Goal: Navigation & Orientation: Understand site structure

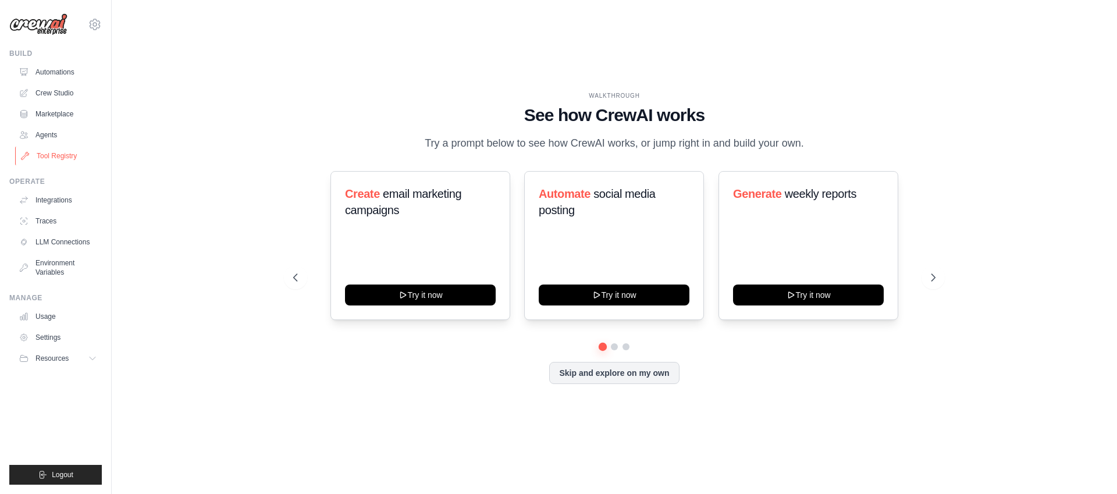
click at [70, 155] on link "Tool Registry" at bounding box center [59, 156] width 88 height 19
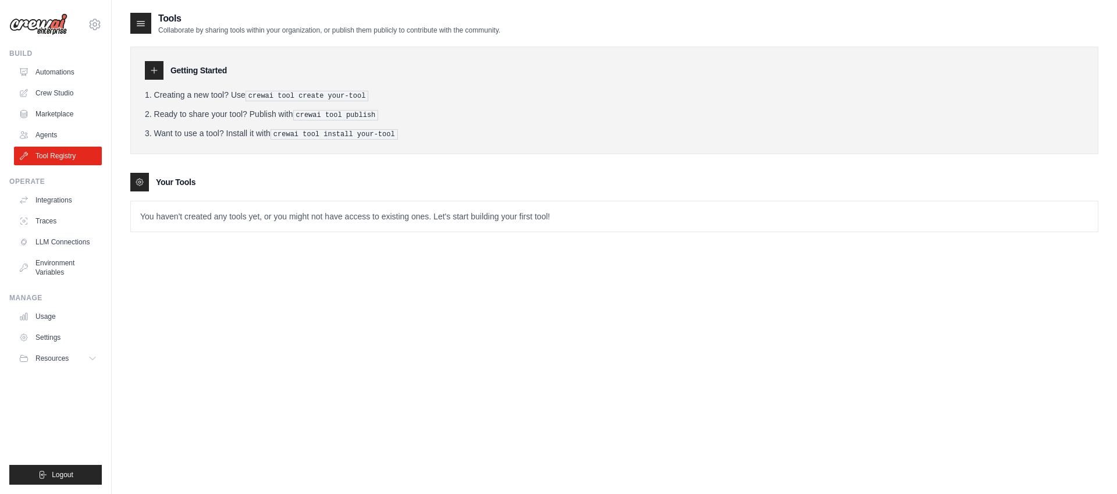
scroll to position [2, 0]
click at [45, 134] on link "Agents" at bounding box center [58, 135] width 88 height 19
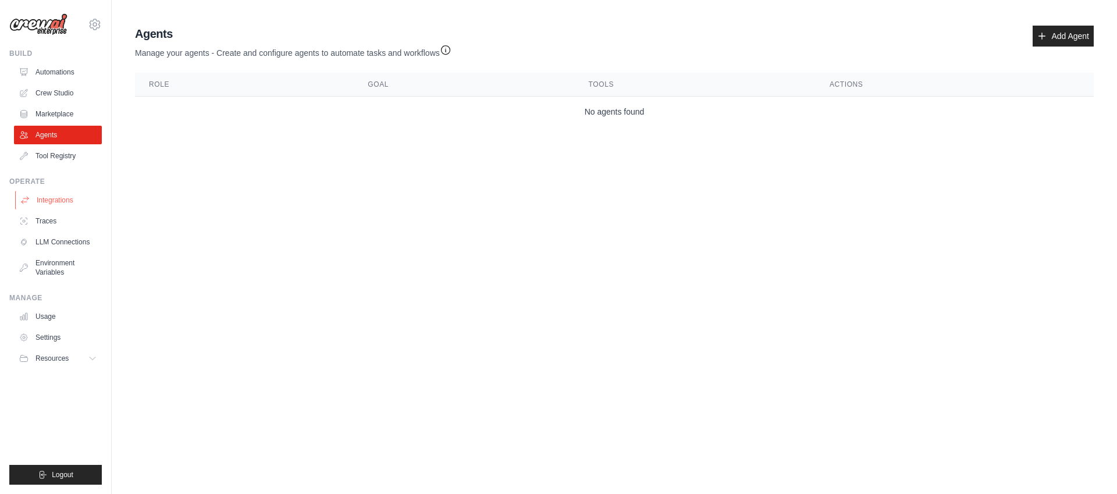
click at [72, 206] on link "Integrations" at bounding box center [59, 200] width 88 height 19
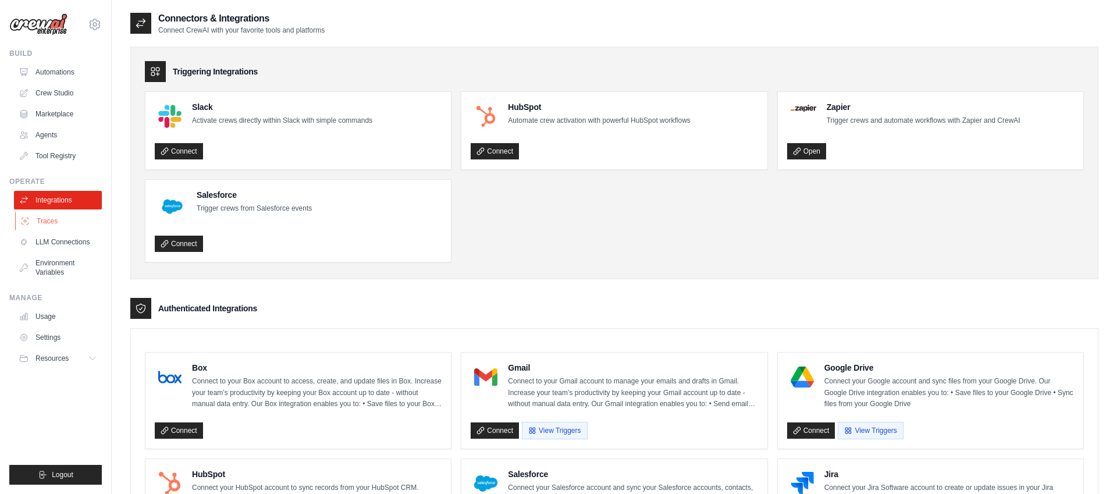
click at [51, 223] on link "Traces" at bounding box center [59, 221] width 88 height 19
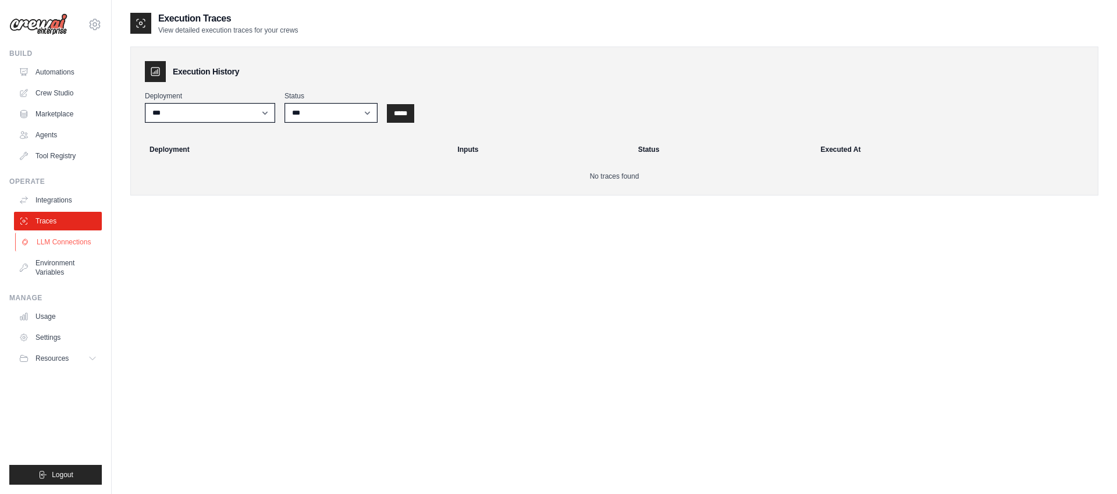
click at [58, 241] on link "LLM Connections" at bounding box center [59, 242] width 88 height 19
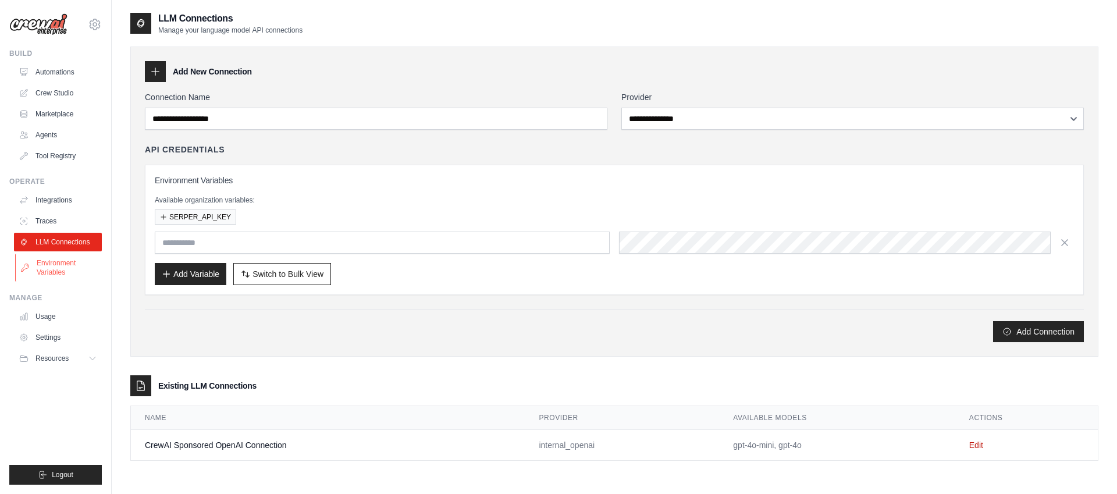
click at [56, 268] on link "Environment Variables" at bounding box center [59, 268] width 88 height 28
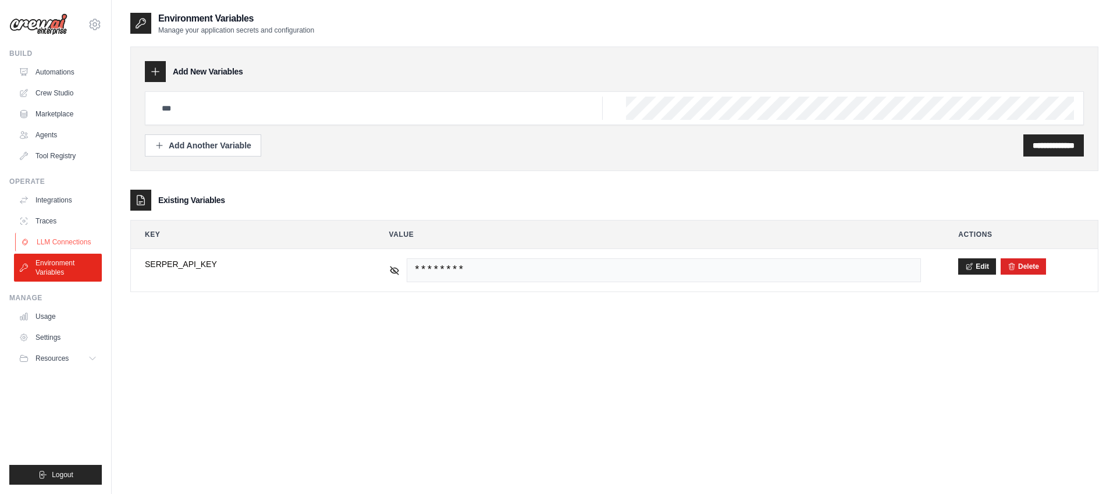
click at [75, 238] on link "LLM Connections" at bounding box center [59, 242] width 88 height 19
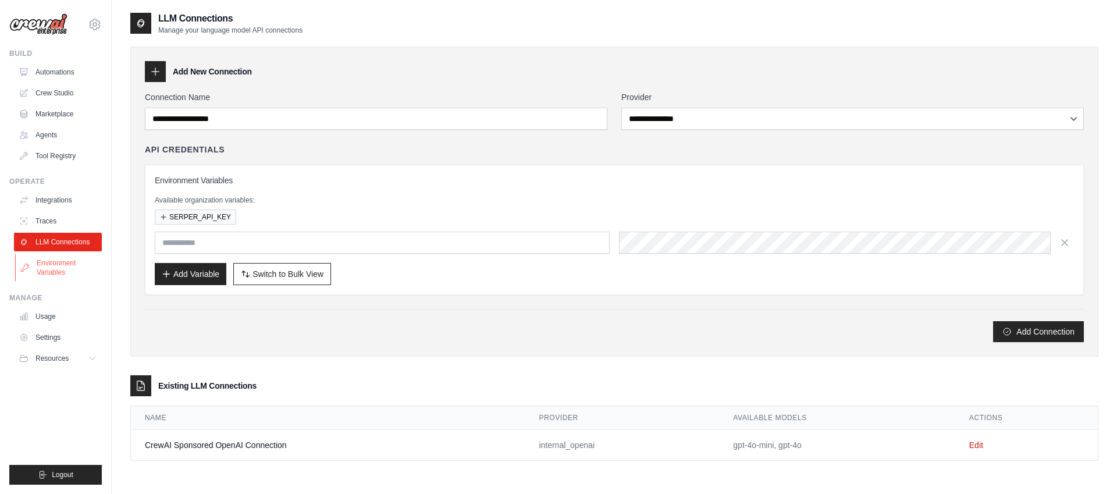
click at [64, 266] on link "Environment Variables" at bounding box center [59, 268] width 88 height 28
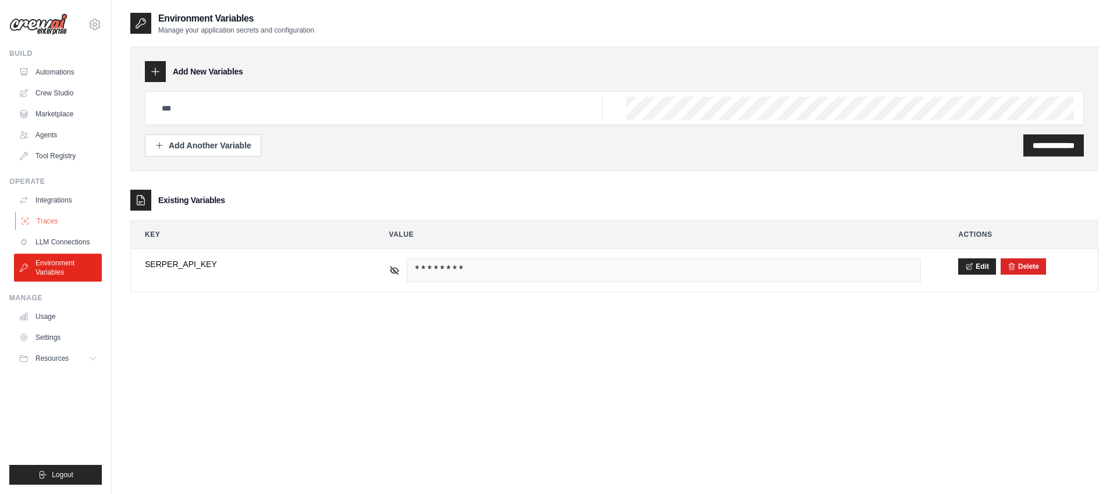
click at [60, 223] on link "Traces" at bounding box center [59, 221] width 88 height 19
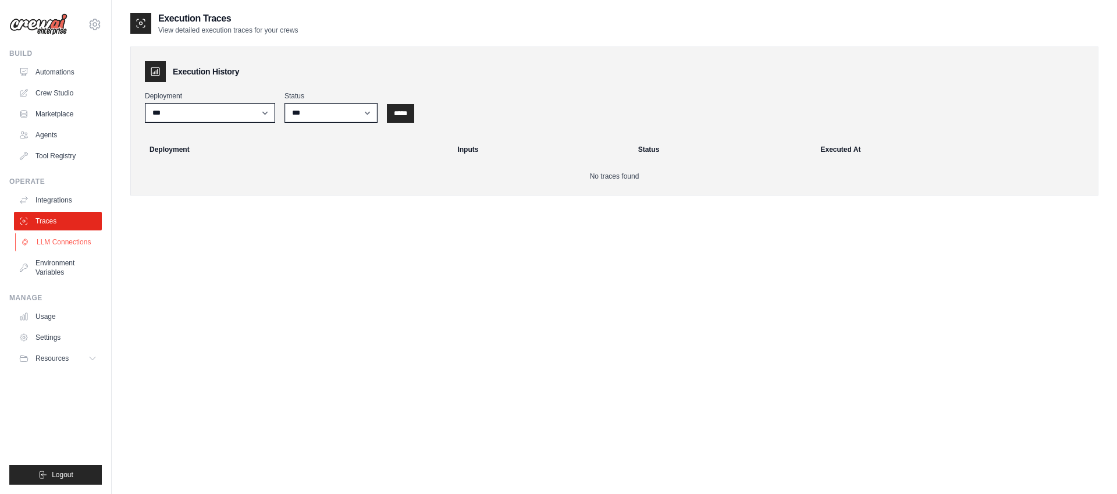
click at [61, 240] on link "LLM Connections" at bounding box center [59, 242] width 88 height 19
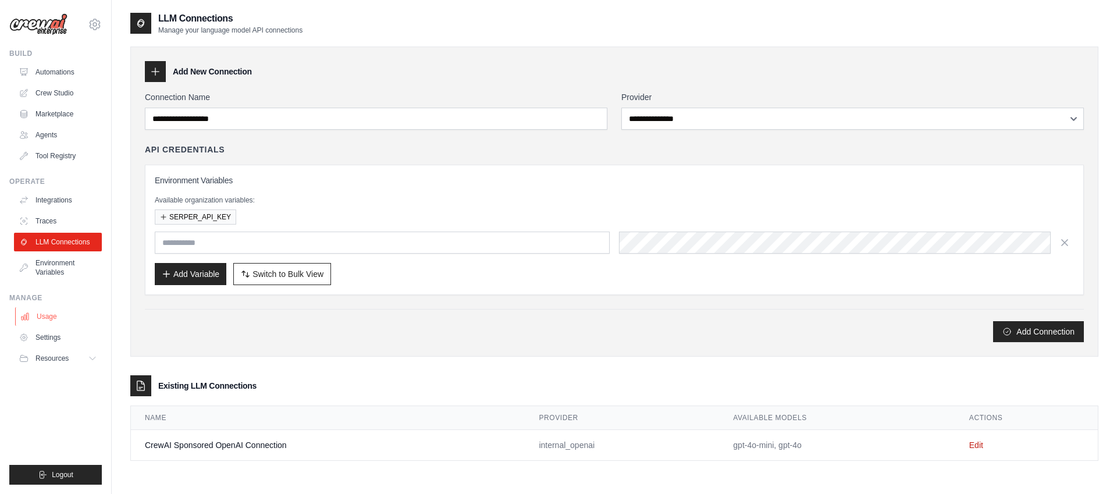
click at [43, 314] on link "Usage" at bounding box center [59, 316] width 88 height 19
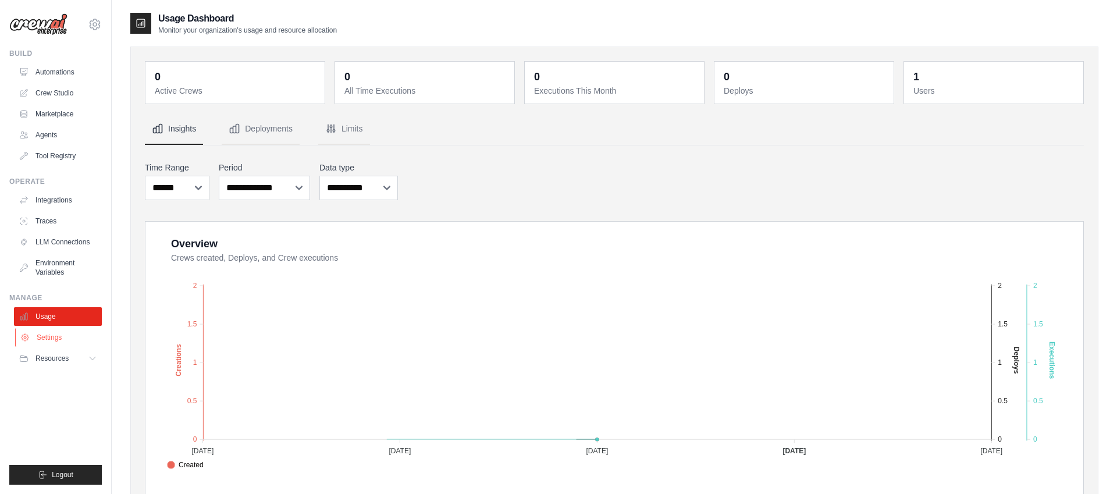
click at [44, 334] on link "Settings" at bounding box center [59, 337] width 88 height 19
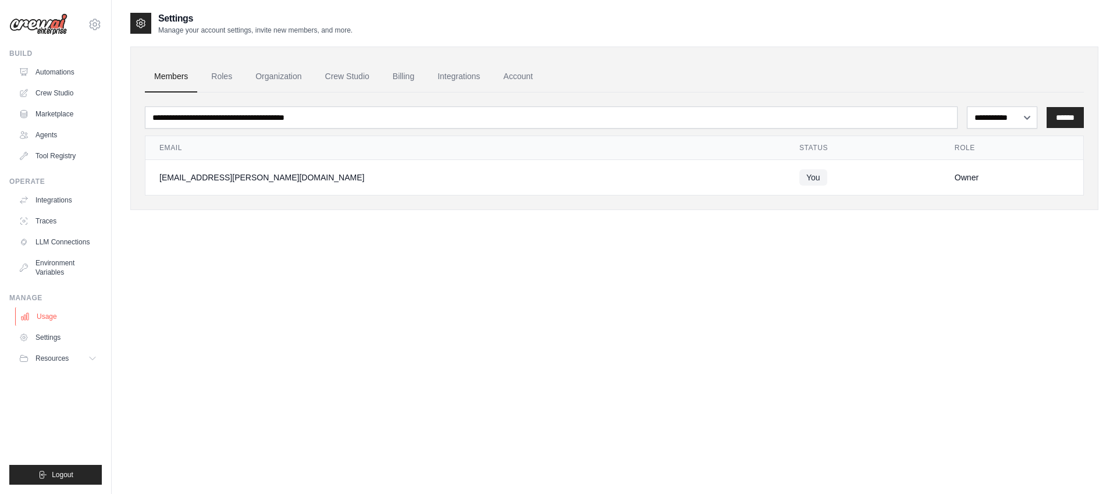
click at [47, 317] on link "Usage" at bounding box center [59, 316] width 88 height 19
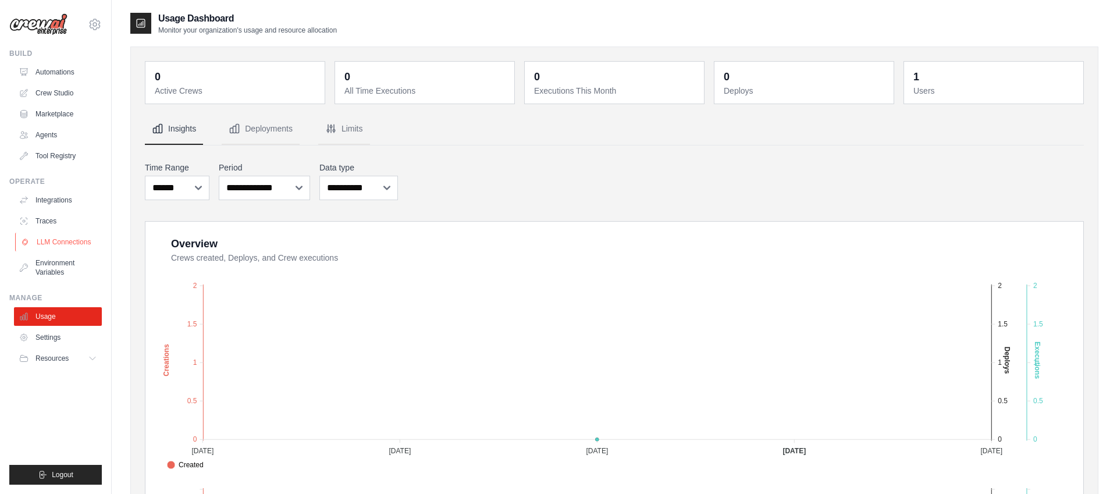
click at [58, 243] on link "LLM Connections" at bounding box center [59, 242] width 88 height 19
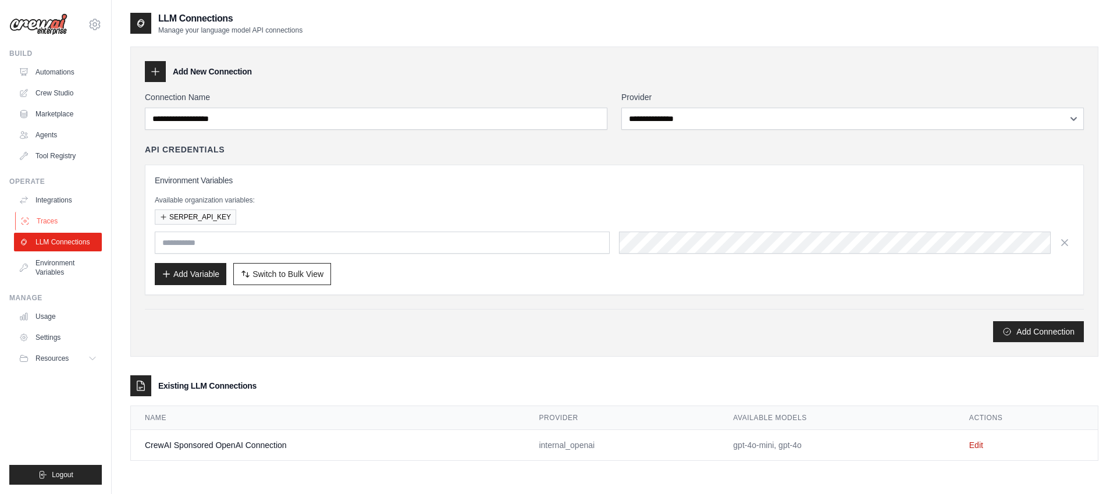
click at [56, 215] on link "Traces" at bounding box center [59, 221] width 88 height 19
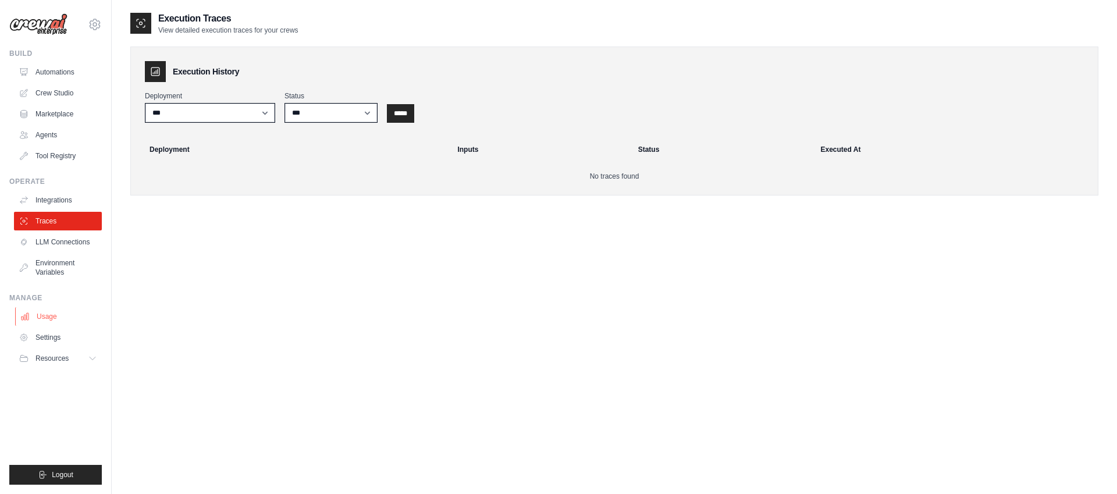
click at [41, 319] on link "Usage" at bounding box center [59, 316] width 88 height 19
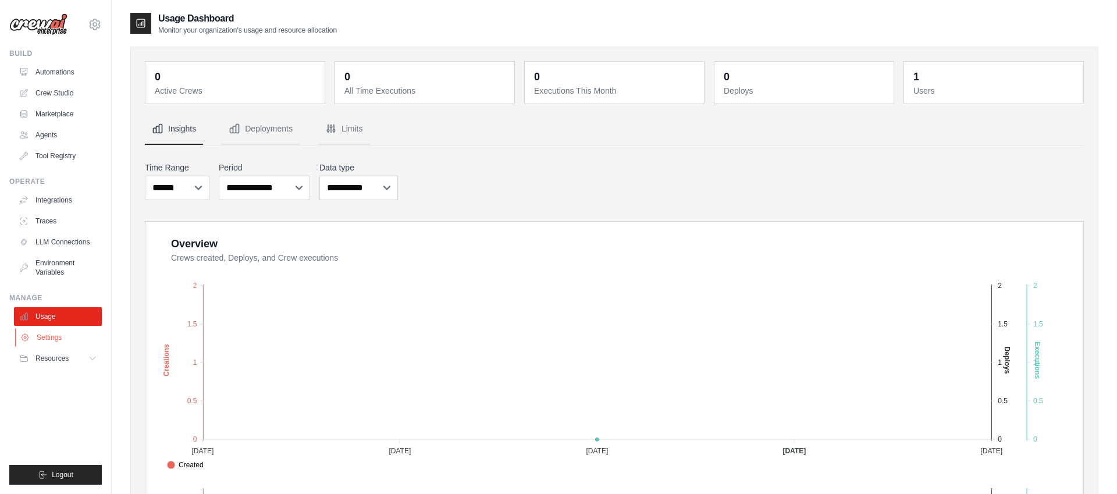
click at [69, 337] on link "Settings" at bounding box center [59, 337] width 88 height 19
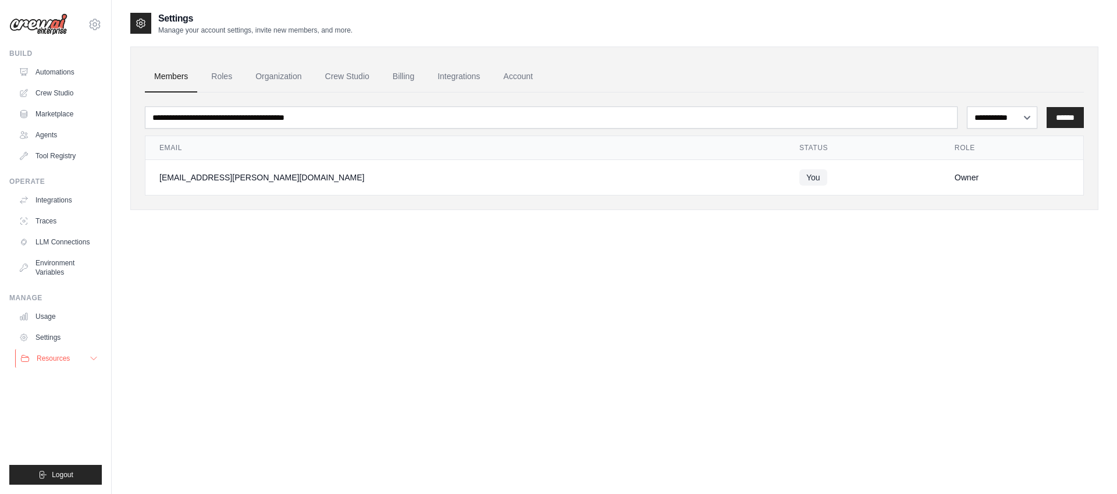
click at [43, 350] on button "Resources" at bounding box center [59, 358] width 88 height 19
click at [53, 318] on link "Usage" at bounding box center [59, 316] width 88 height 19
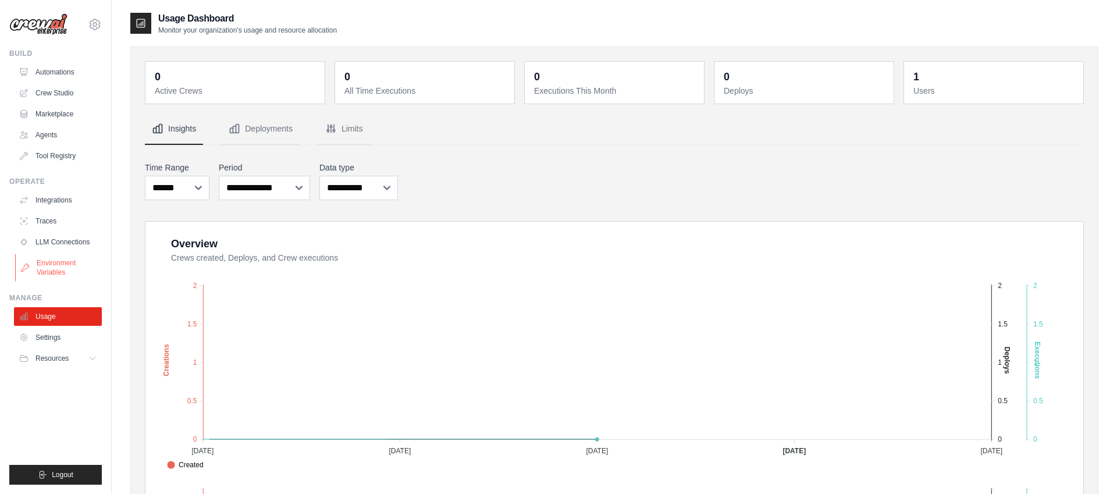
click at [61, 269] on link "Environment Variables" at bounding box center [59, 268] width 88 height 28
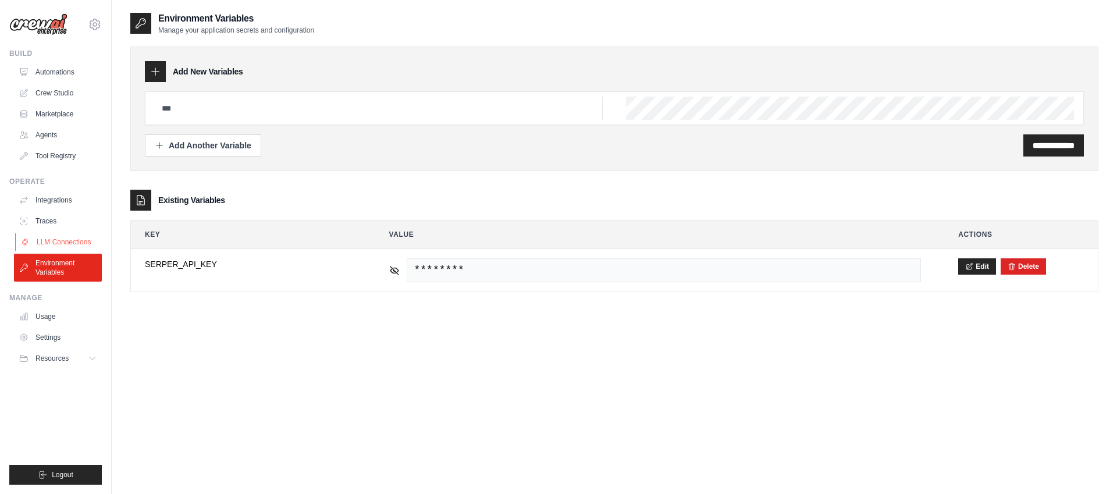
click at [65, 240] on link "LLM Connections" at bounding box center [59, 242] width 88 height 19
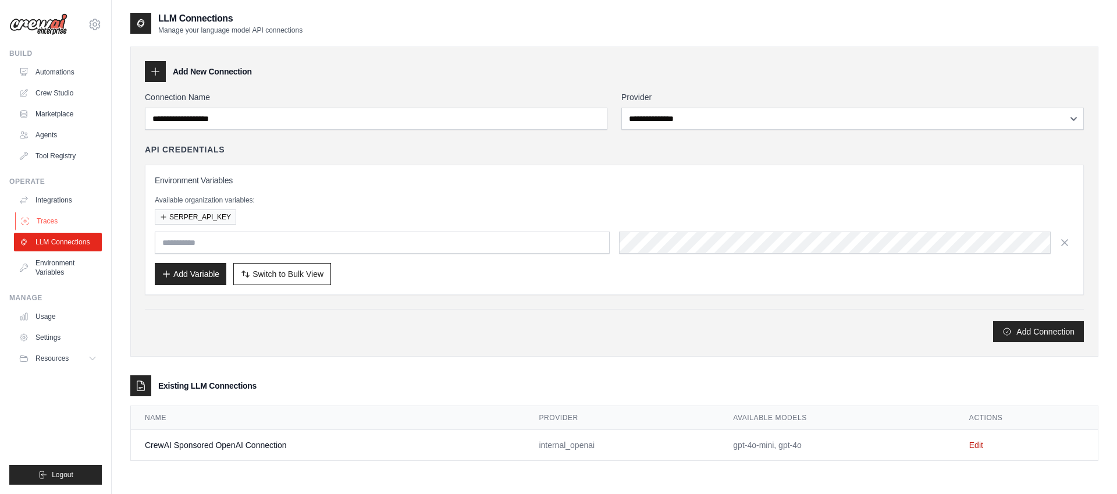
click at [55, 215] on link "Traces" at bounding box center [59, 221] width 88 height 19
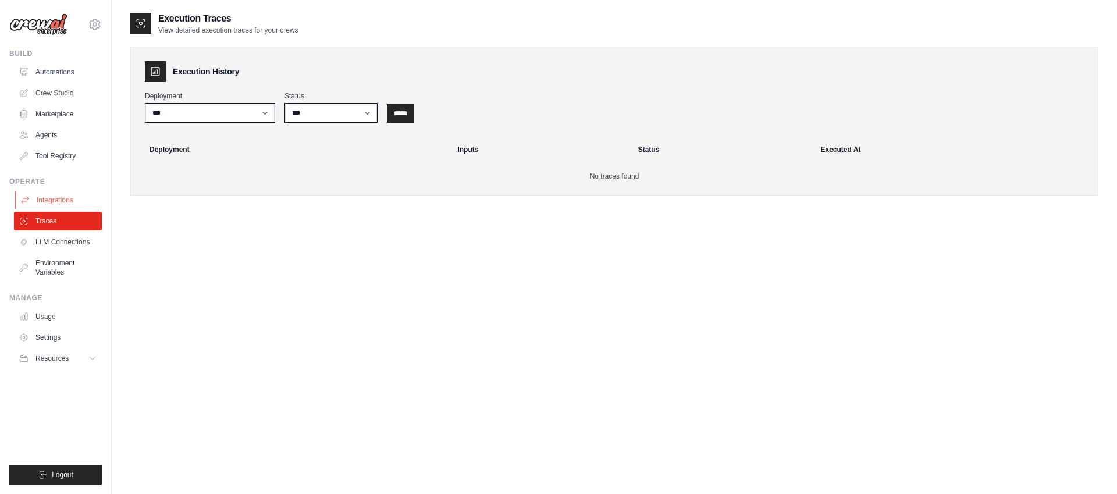
click at [60, 205] on link "Integrations" at bounding box center [59, 200] width 88 height 19
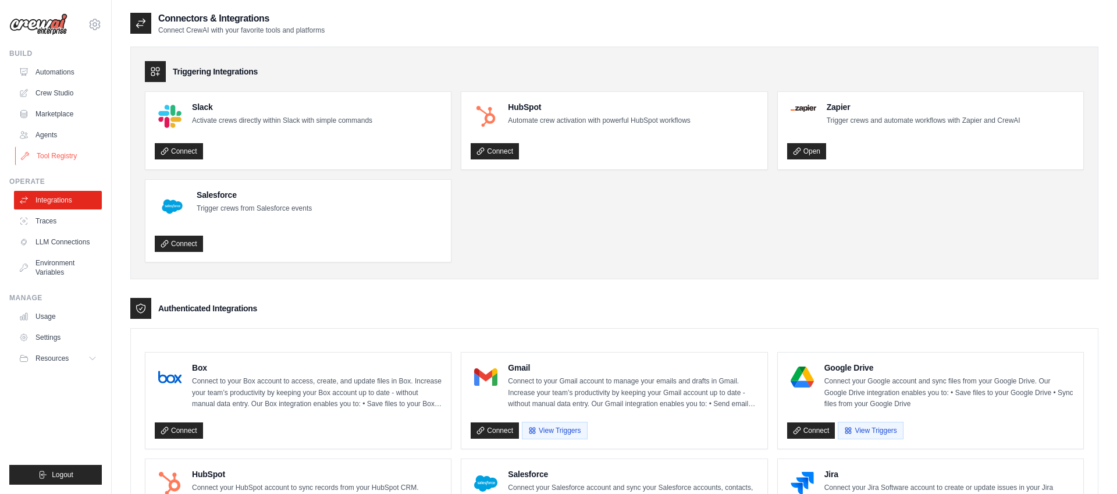
click at [66, 152] on link "Tool Registry" at bounding box center [59, 156] width 88 height 19
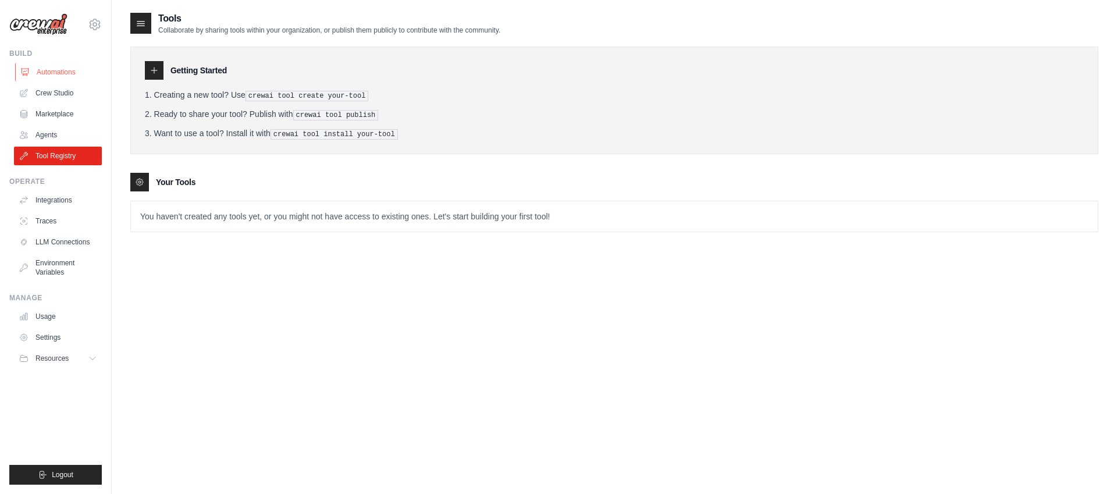
click at [43, 79] on link "Automations" at bounding box center [59, 72] width 88 height 19
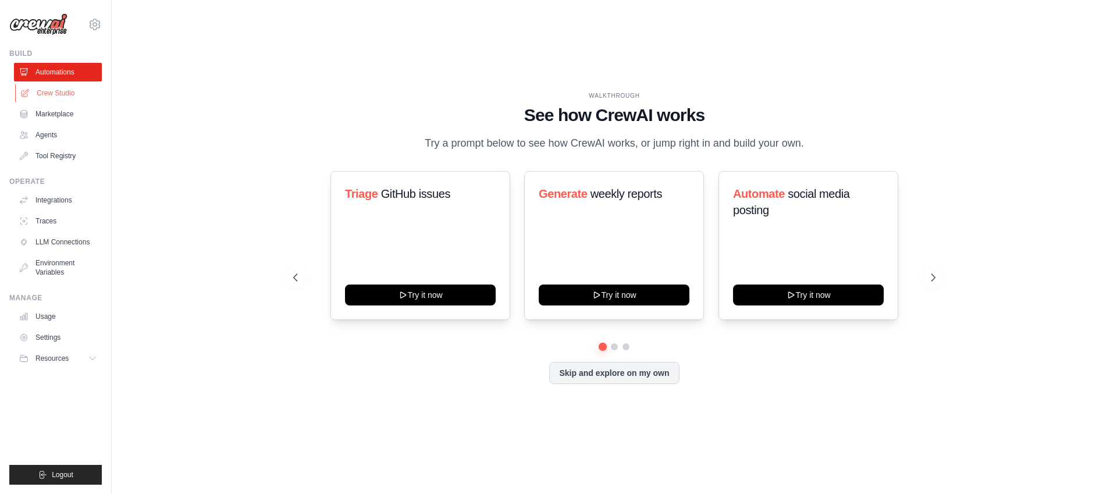
click at [52, 93] on link "Crew Studio" at bounding box center [59, 93] width 88 height 19
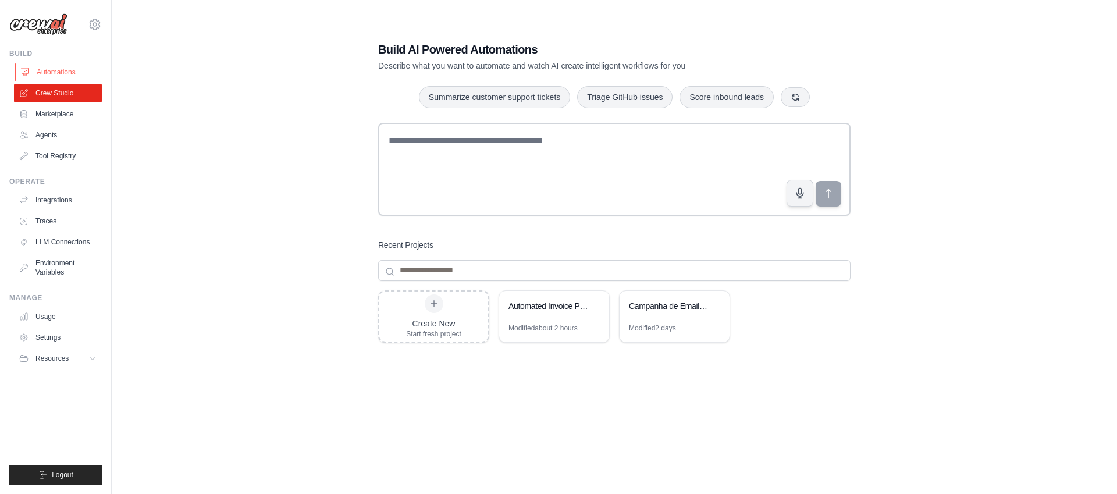
click at [59, 74] on link "Automations" at bounding box center [59, 72] width 88 height 19
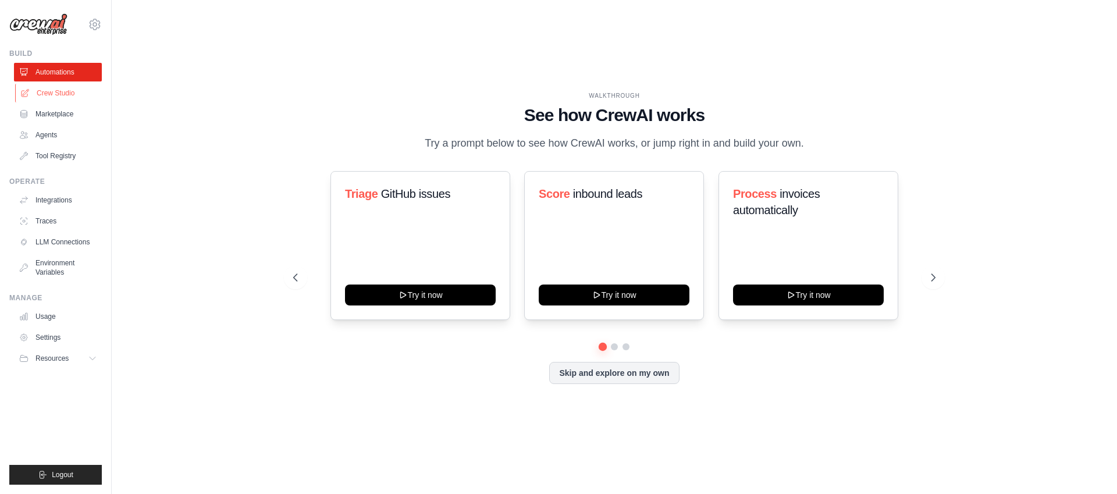
click at [60, 92] on link "Crew Studio" at bounding box center [59, 93] width 88 height 19
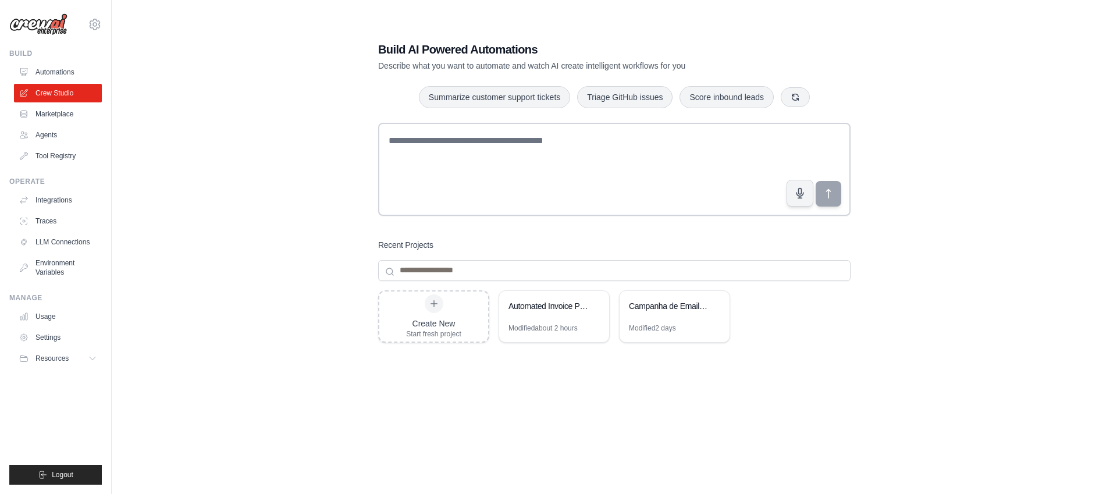
click at [58, 109] on link "Marketplace" at bounding box center [58, 114] width 88 height 19
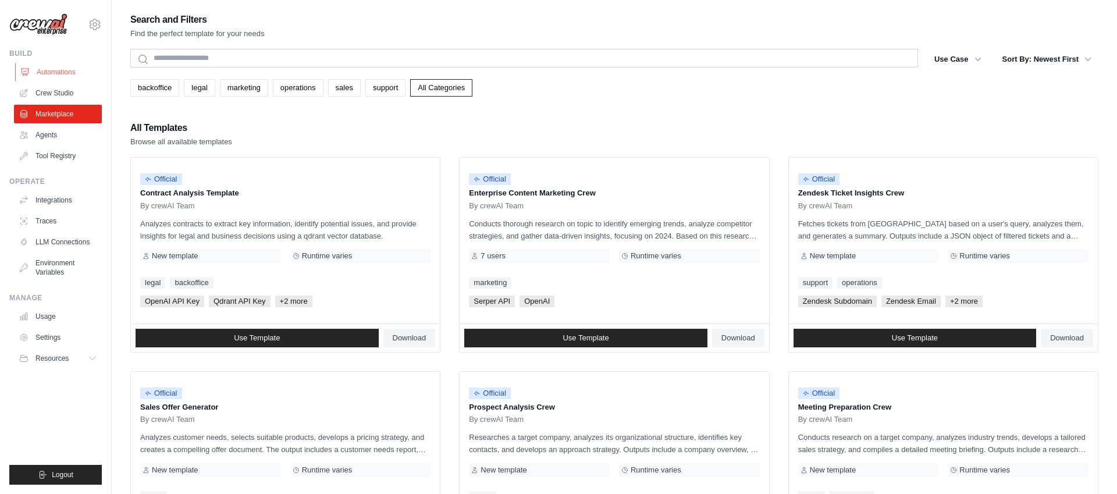
click at [48, 73] on link "Automations" at bounding box center [59, 72] width 88 height 19
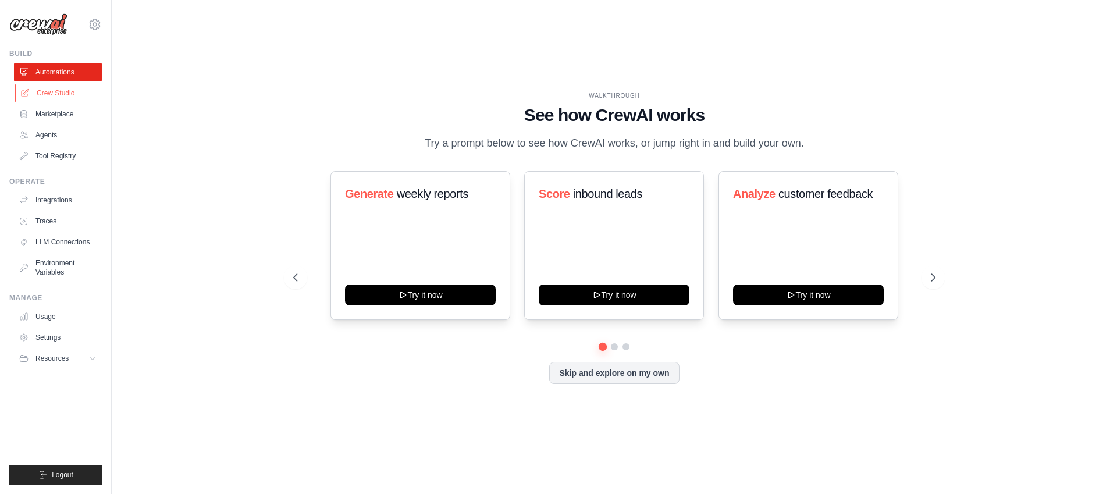
click at [47, 94] on link "Crew Studio" at bounding box center [59, 93] width 88 height 19
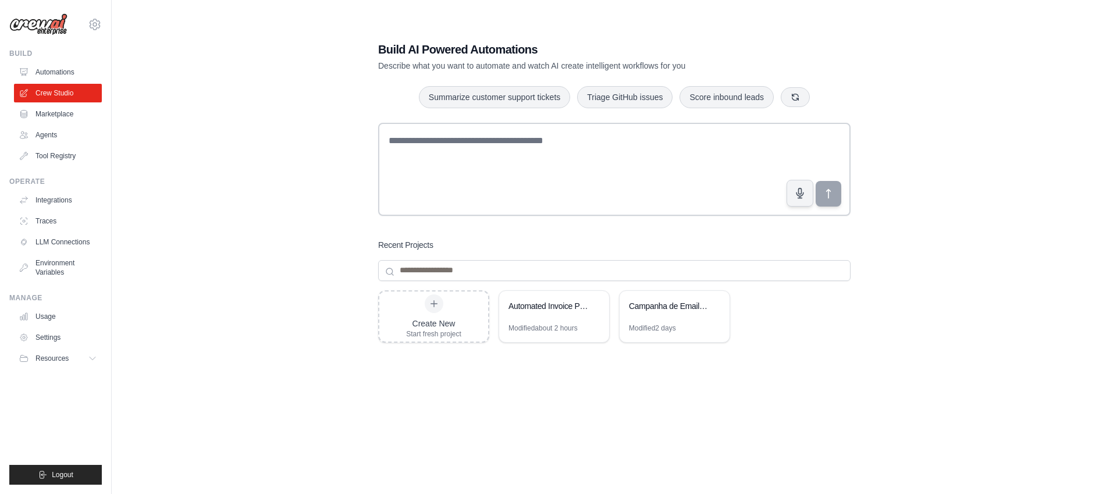
click at [38, 30] on img at bounding box center [38, 24] width 58 height 22
